Goal: Task Accomplishment & Management: Use online tool/utility

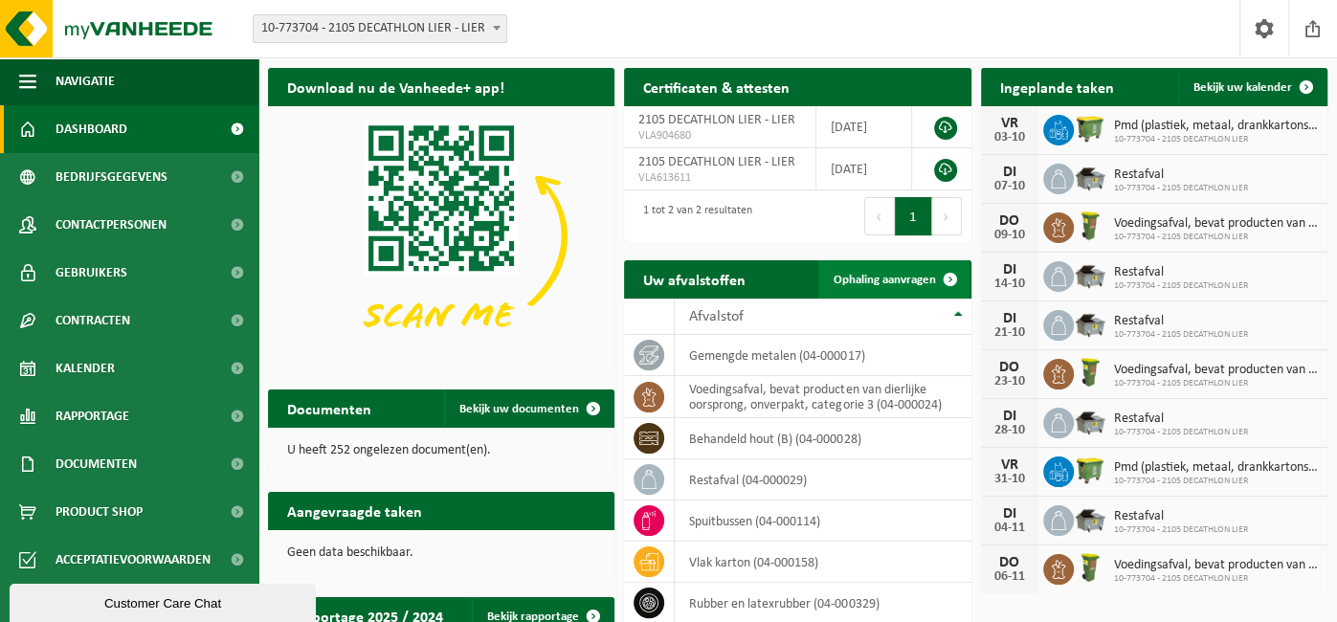
click at [875, 274] on span "Ophaling aanvragen" at bounding box center [885, 280] width 102 height 12
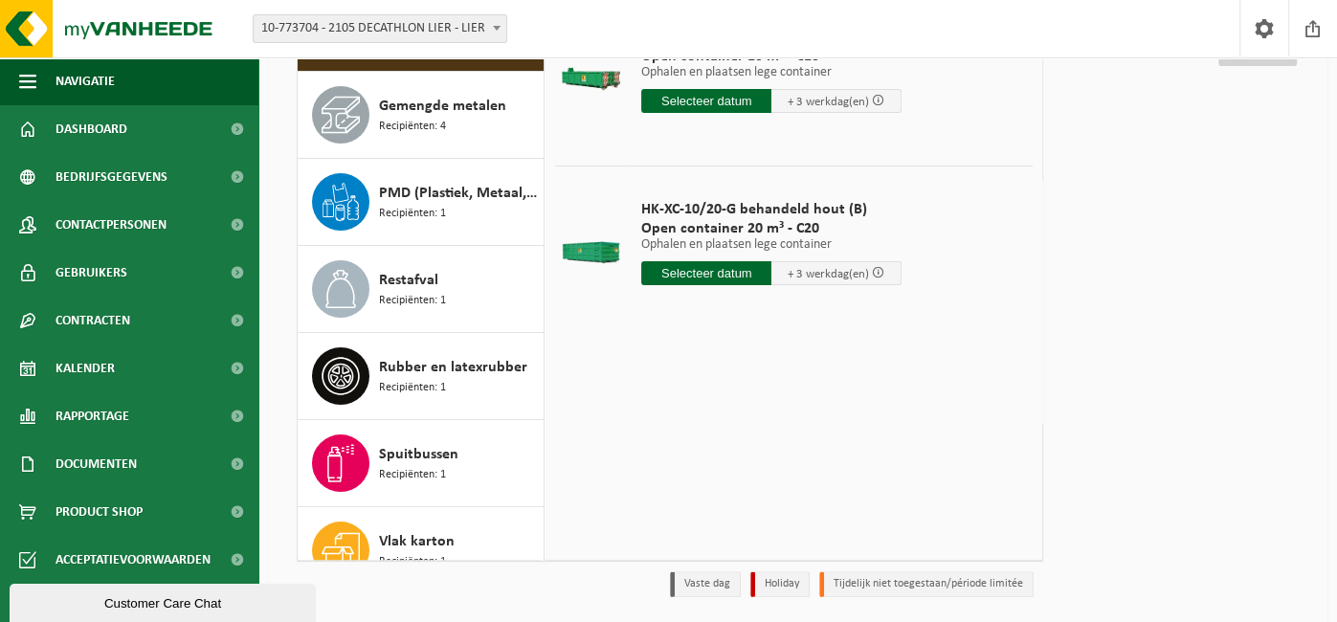
scroll to position [311, 0]
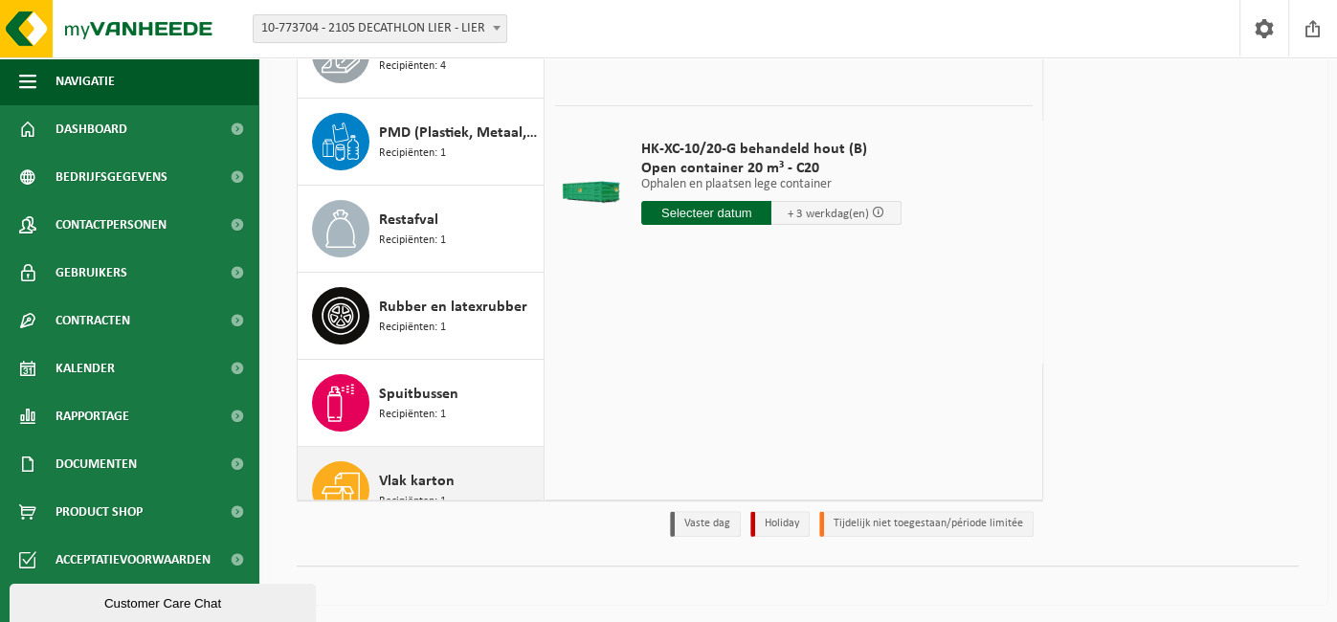
click at [374, 481] on div "Vlak karton Recipiënten: 1" at bounding box center [421, 490] width 247 height 86
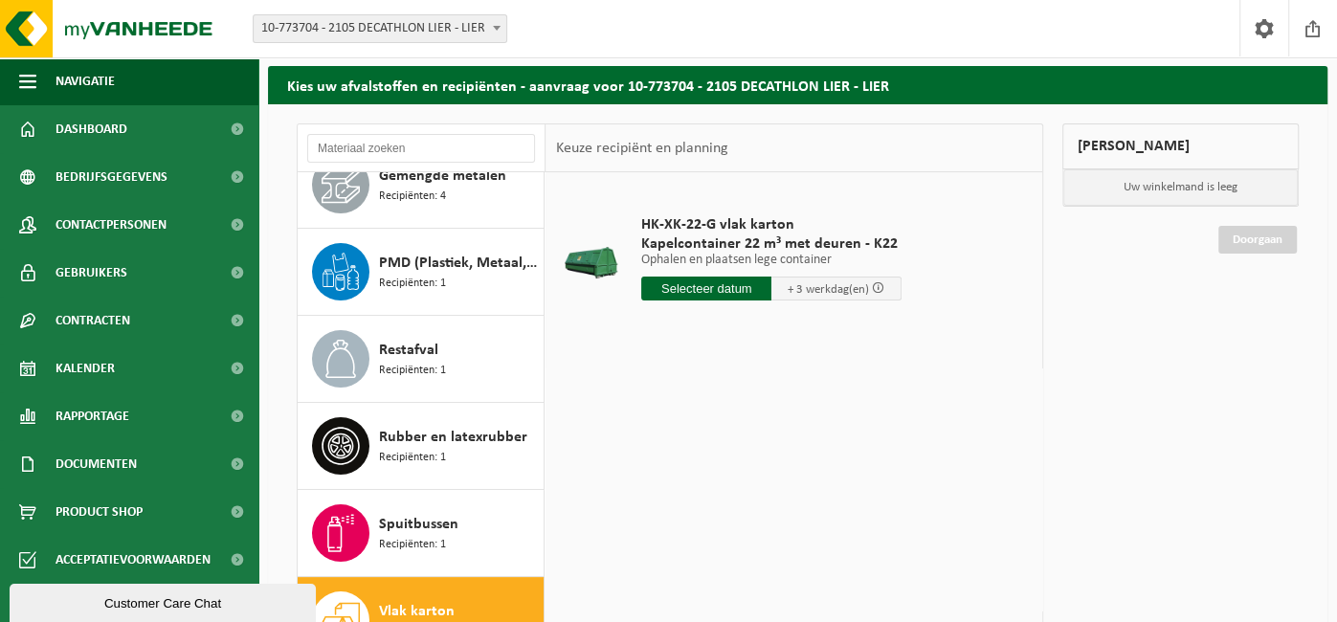
scroll to position [52, 0]
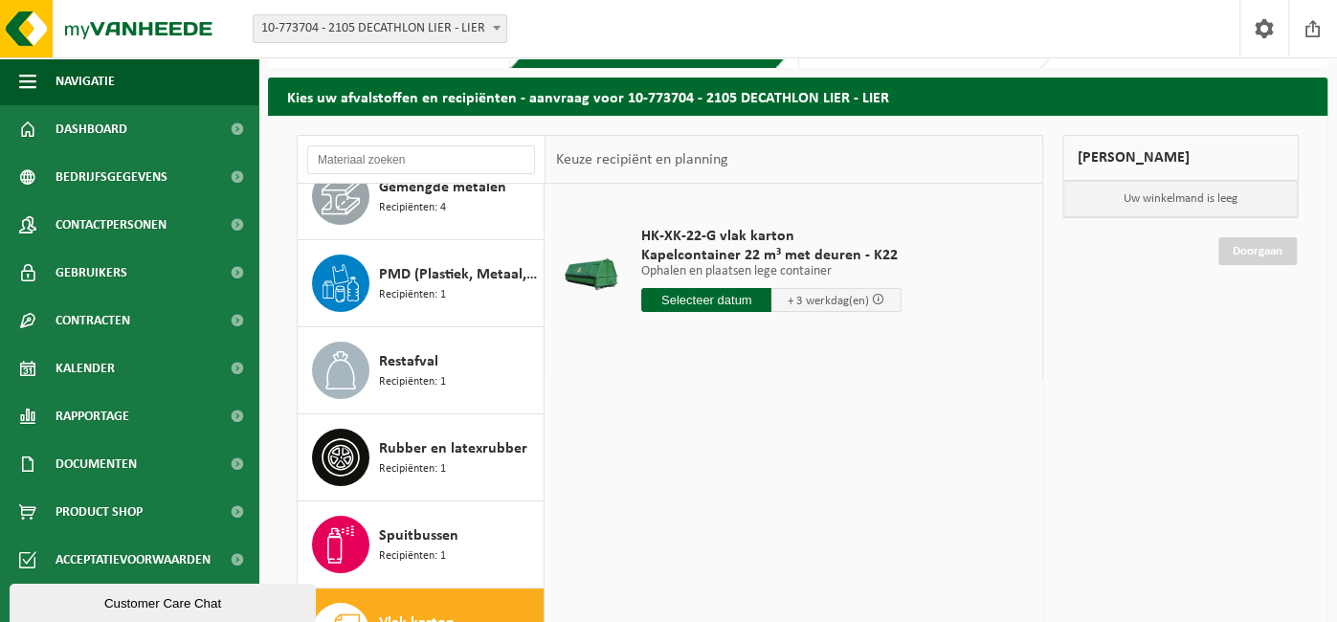
click at [685, 301] on input "text" at bounding box center [706, 300] width 130 height 24
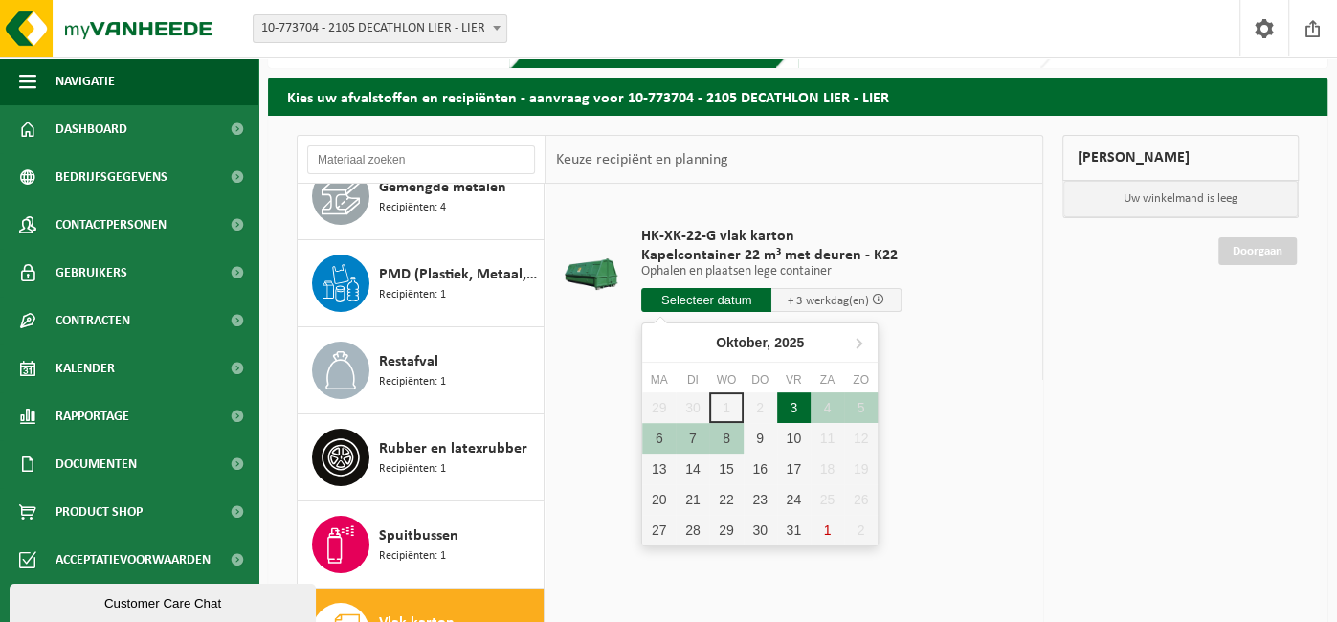
click at [791, 405] on div "3" at bounding box center [794, 408] width 34 height 31
type input "Van 2025-10-03"
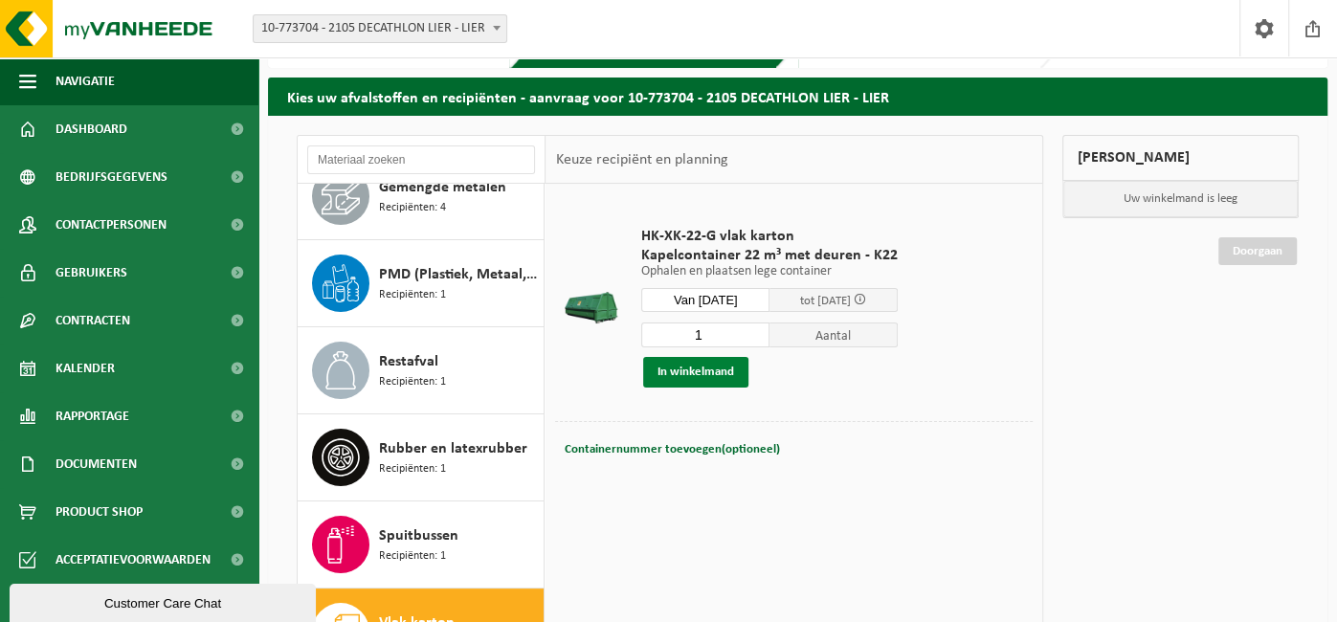
click at [670, 371] on button "In winkelmand" at bounding box center [695, 372] width 105 height 31
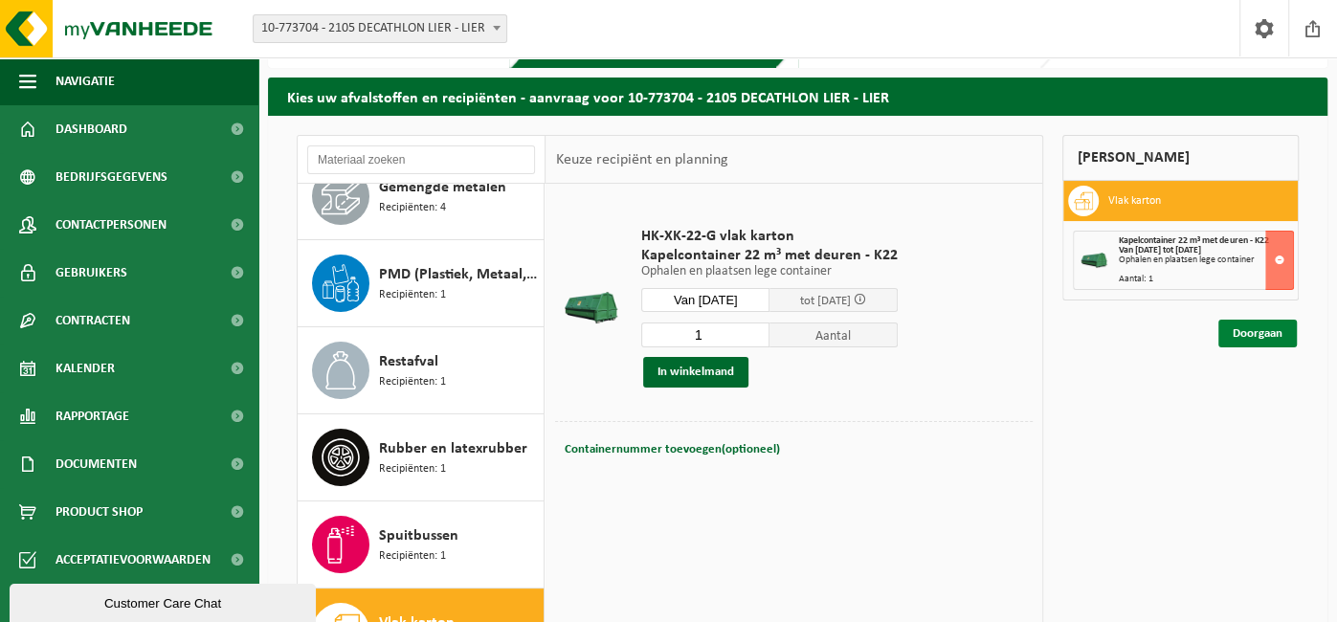
click at [1256, 336] on link "Doorgaan" at bounding box center [1258, 334] width 79 height 28
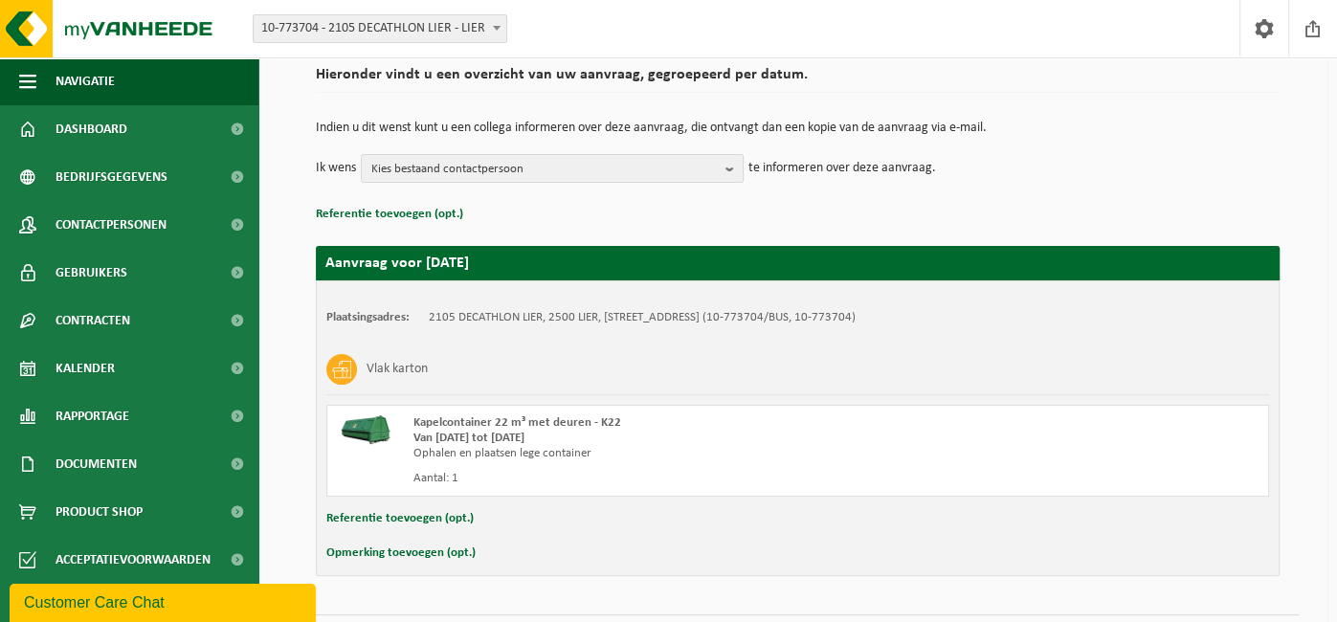
scroll to position [196, 0]
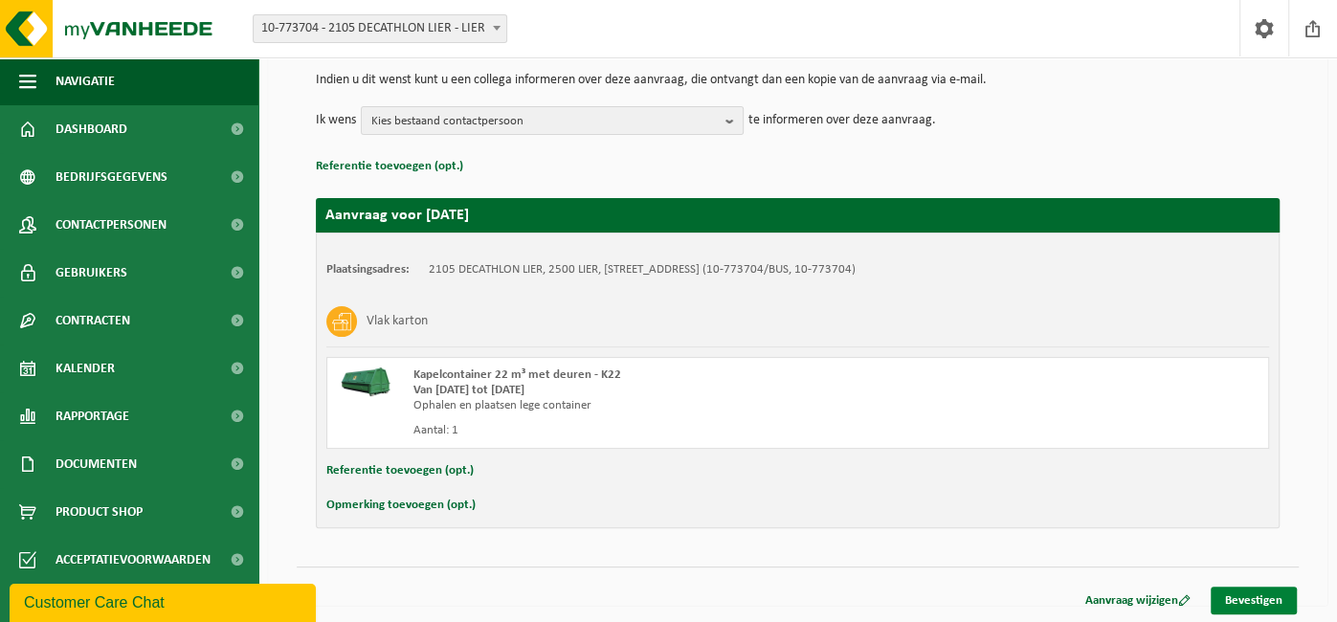
click at [1261, 593] on link "Bevestigen" at bounding box center [1254, 601] width 86 height 28
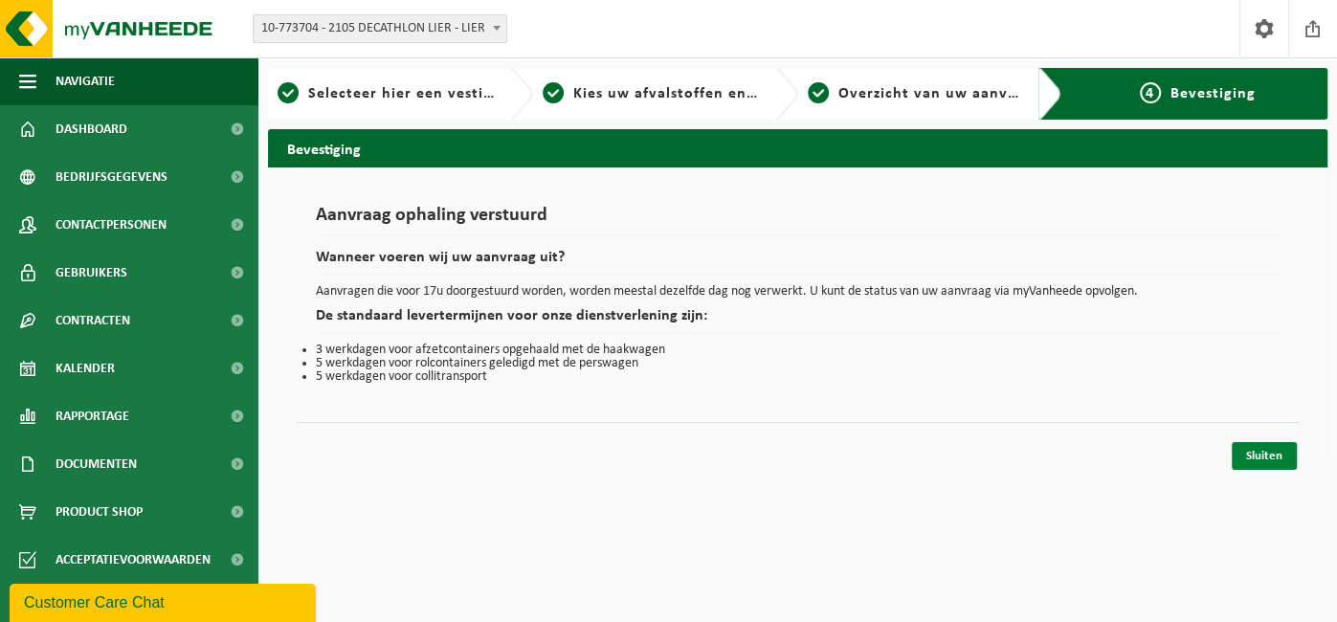
click at [1253, 448] on link "Sluiten" at bounding box center [1264, 456] width 65 height 28
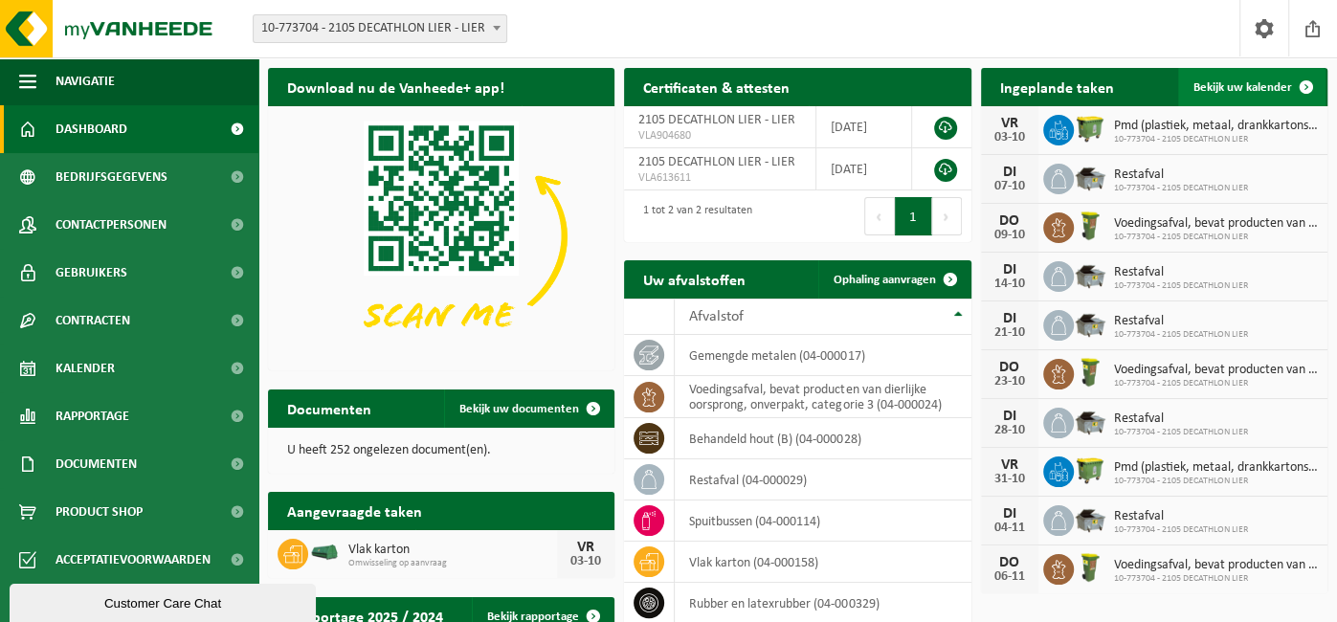
click at [1235, 87] on span "Bekijk uw kalender" at bounding box center [1243, 87] width 99 height 12
